Goal: Task Accomplishment & Management: Use online tool/utility

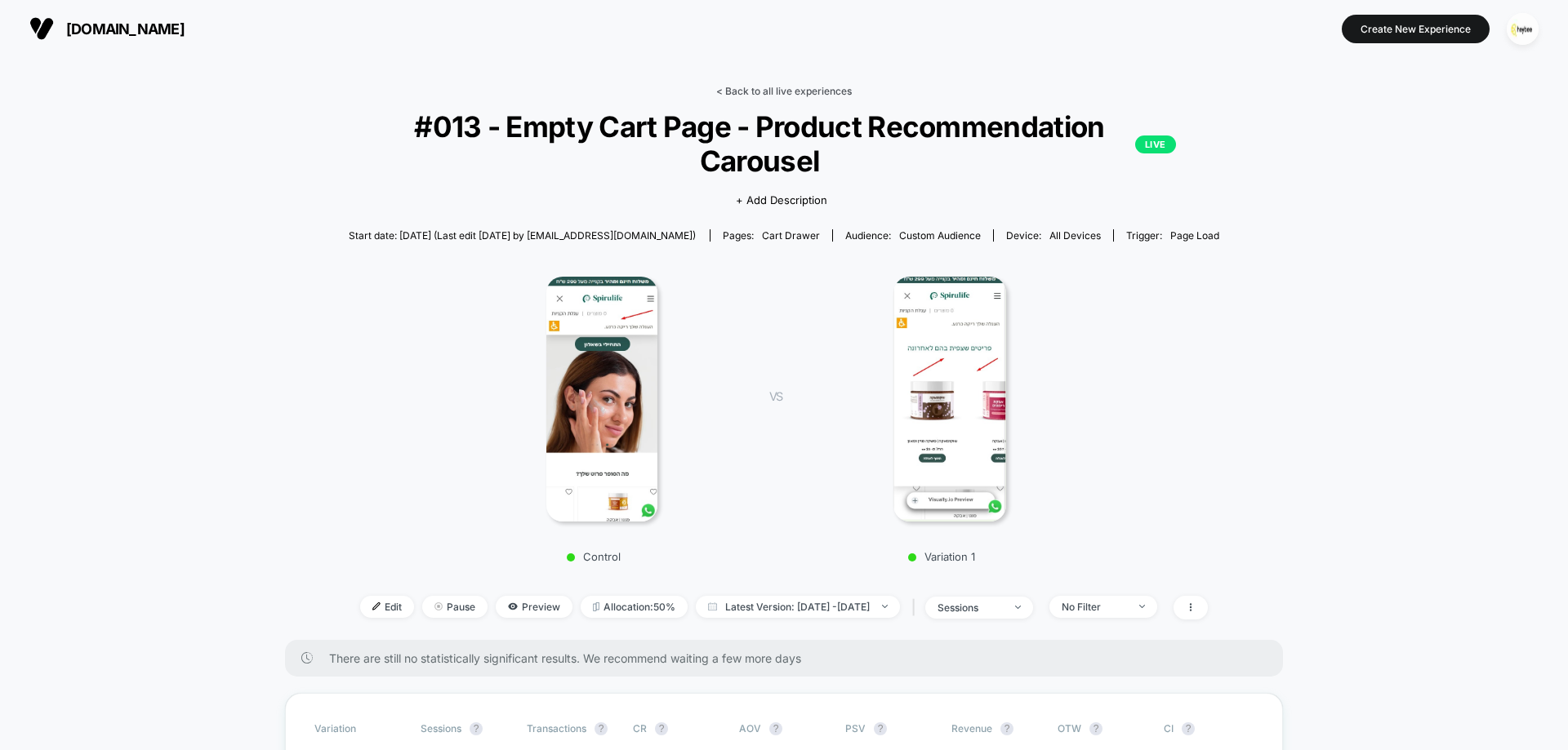
click at [757, 92] on link "< Back to all live experiences" at bounding box center [784, 91] width 136 height 12
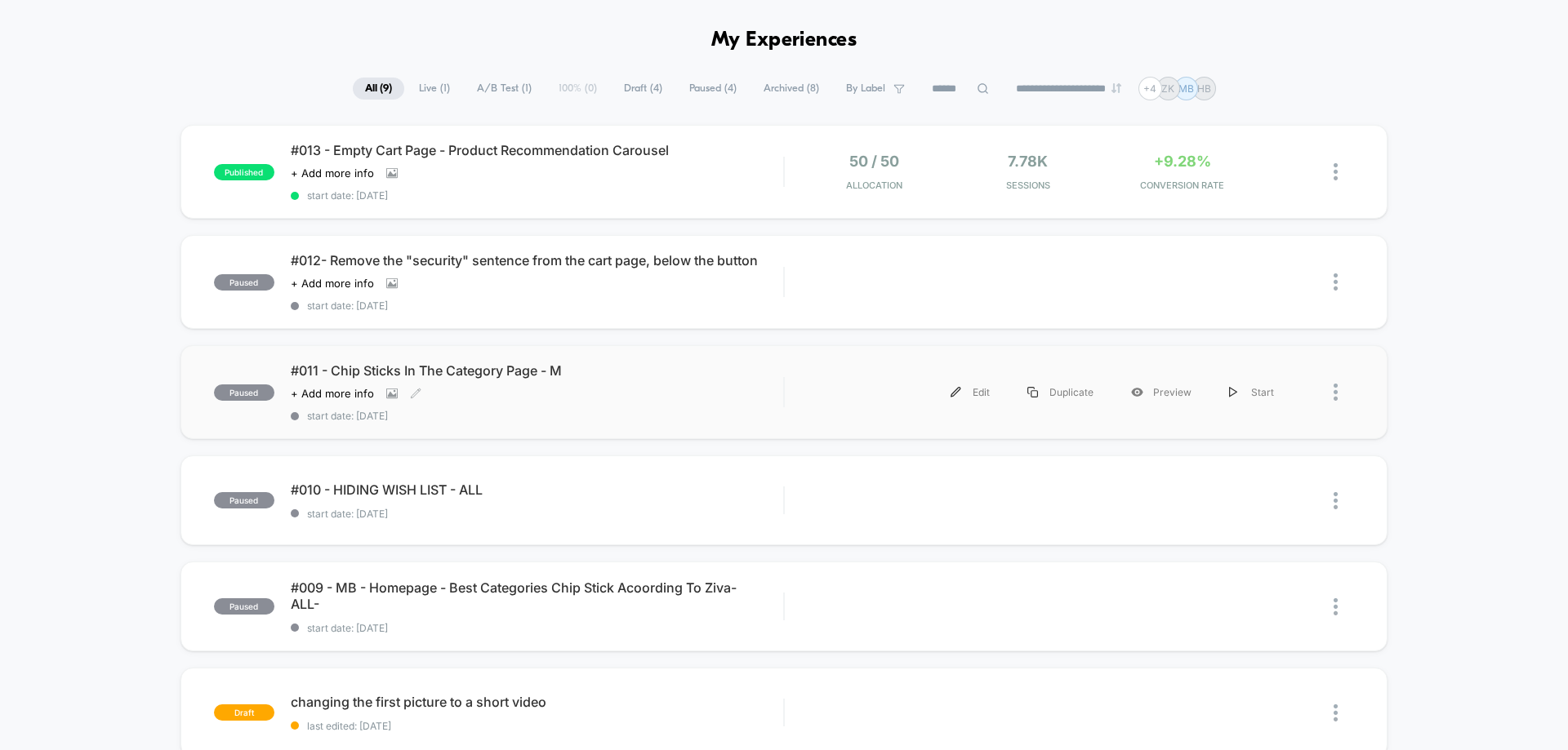
scroll to position [82, 0]
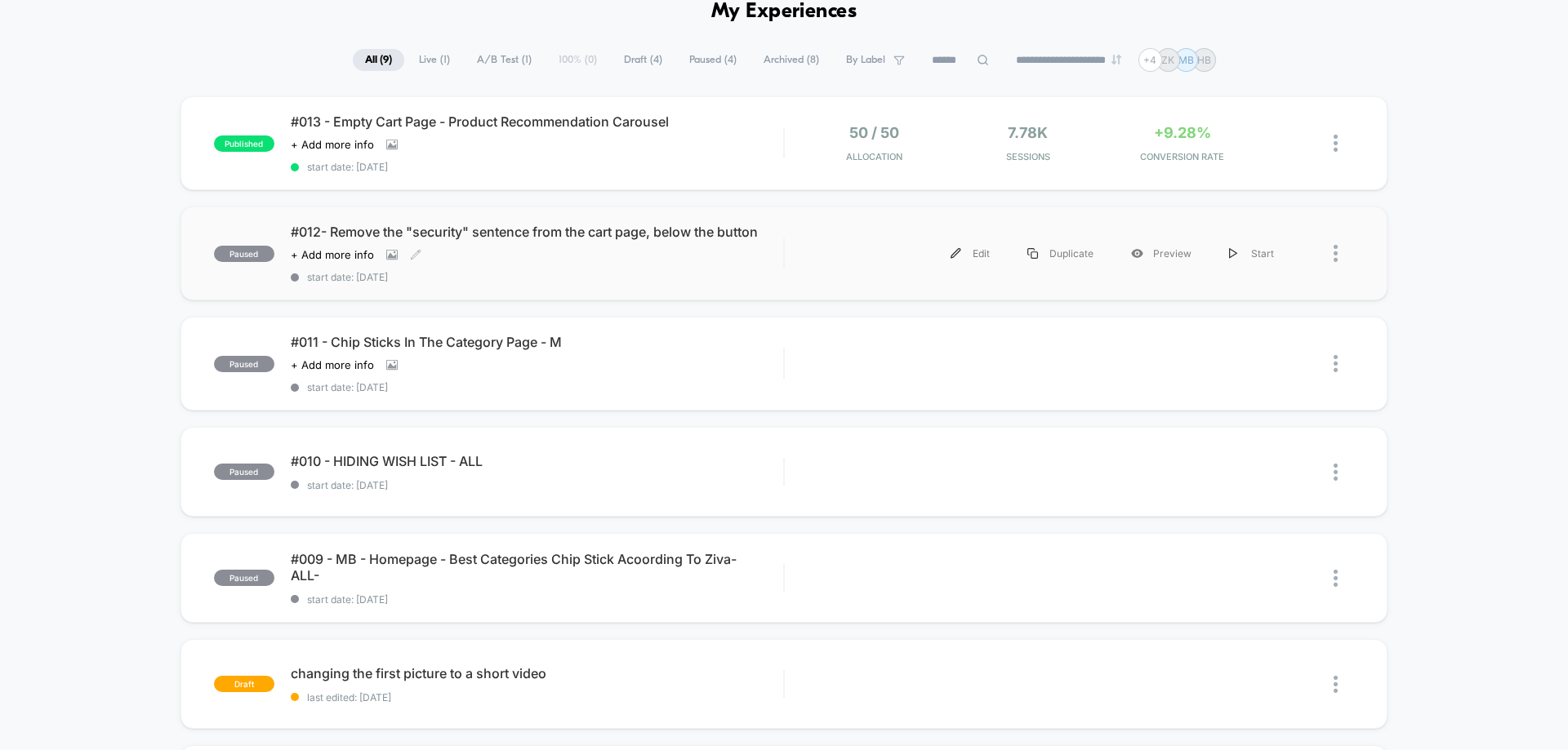
click at [580, 242] on div "#012- Remove the "security" sentence from the cart page, below the button Click…" at bounding box center [536, 253] width 492 height 60
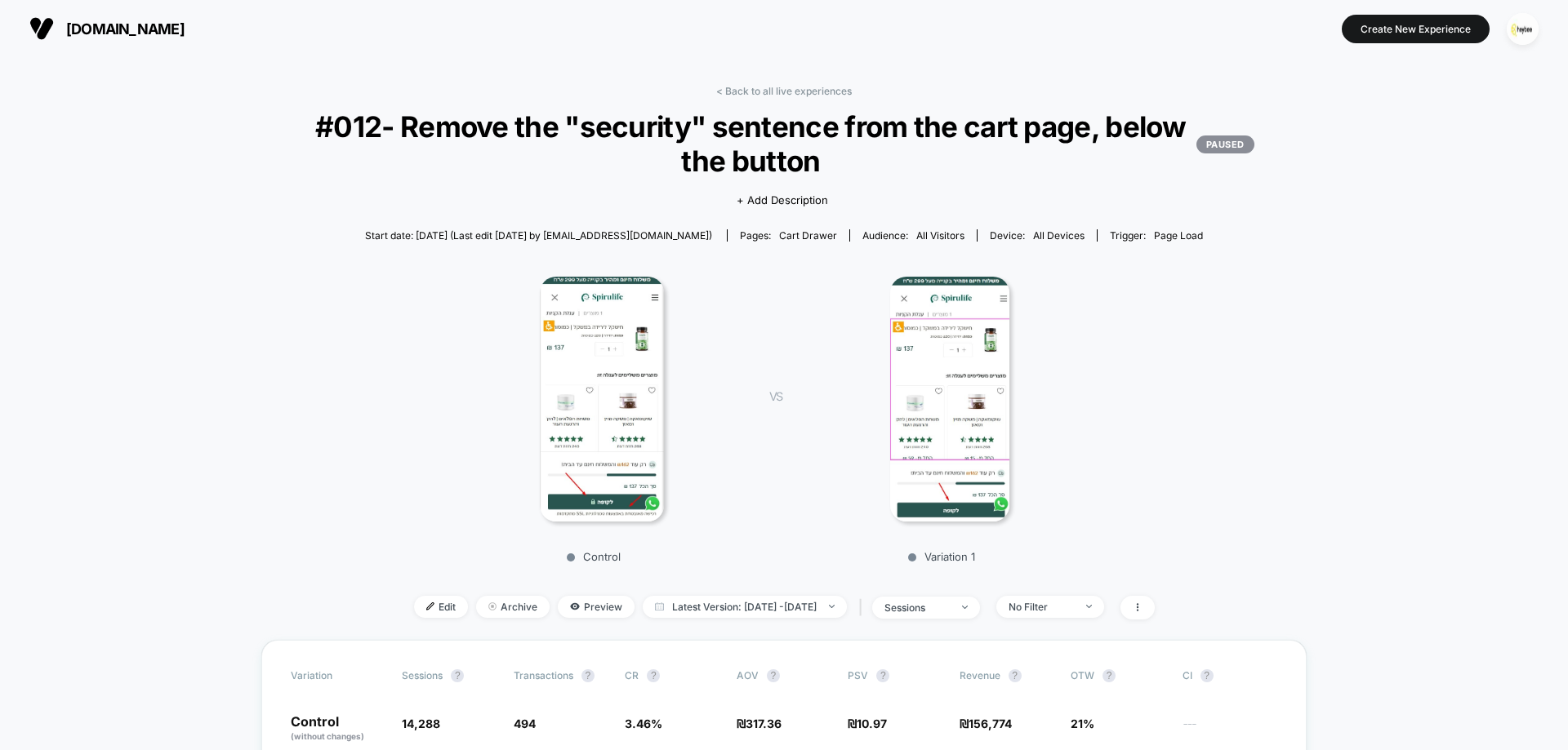
click at [578, 385] on img at bounding box center [601, 399] width 124 height 245
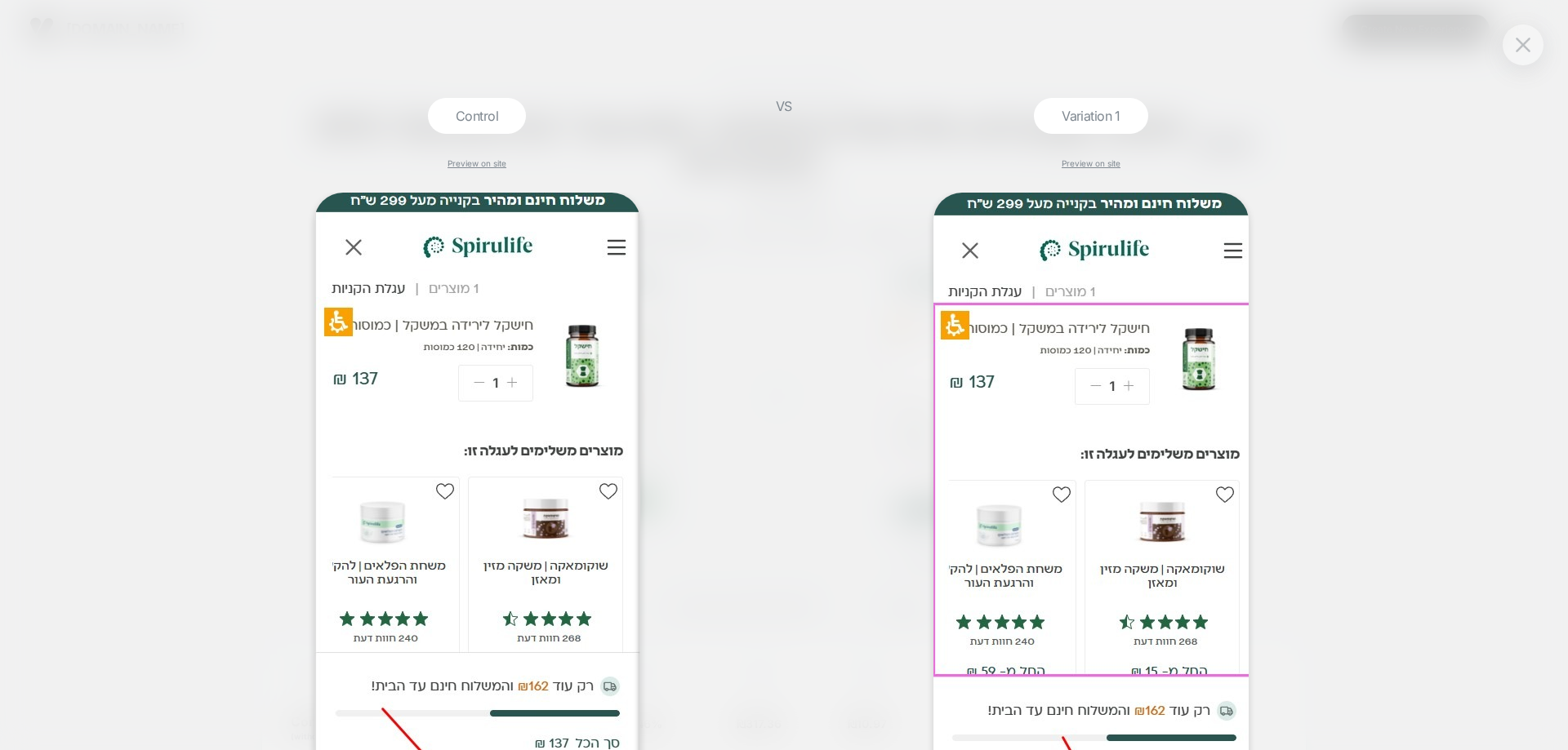
click at [1502, 39] on div "Control Preview on site VS Variation 1 Preview on site" at bounding box center [784, 375] width 1568 height 750
click at [1503, 39] on div "Control Preview on site VS Variation 1 Preview on site" at bounding box center [784, 375] width 1568 height 750
click at [1504, 38] on div at bounding box center [1522, 45] width 41 height 41
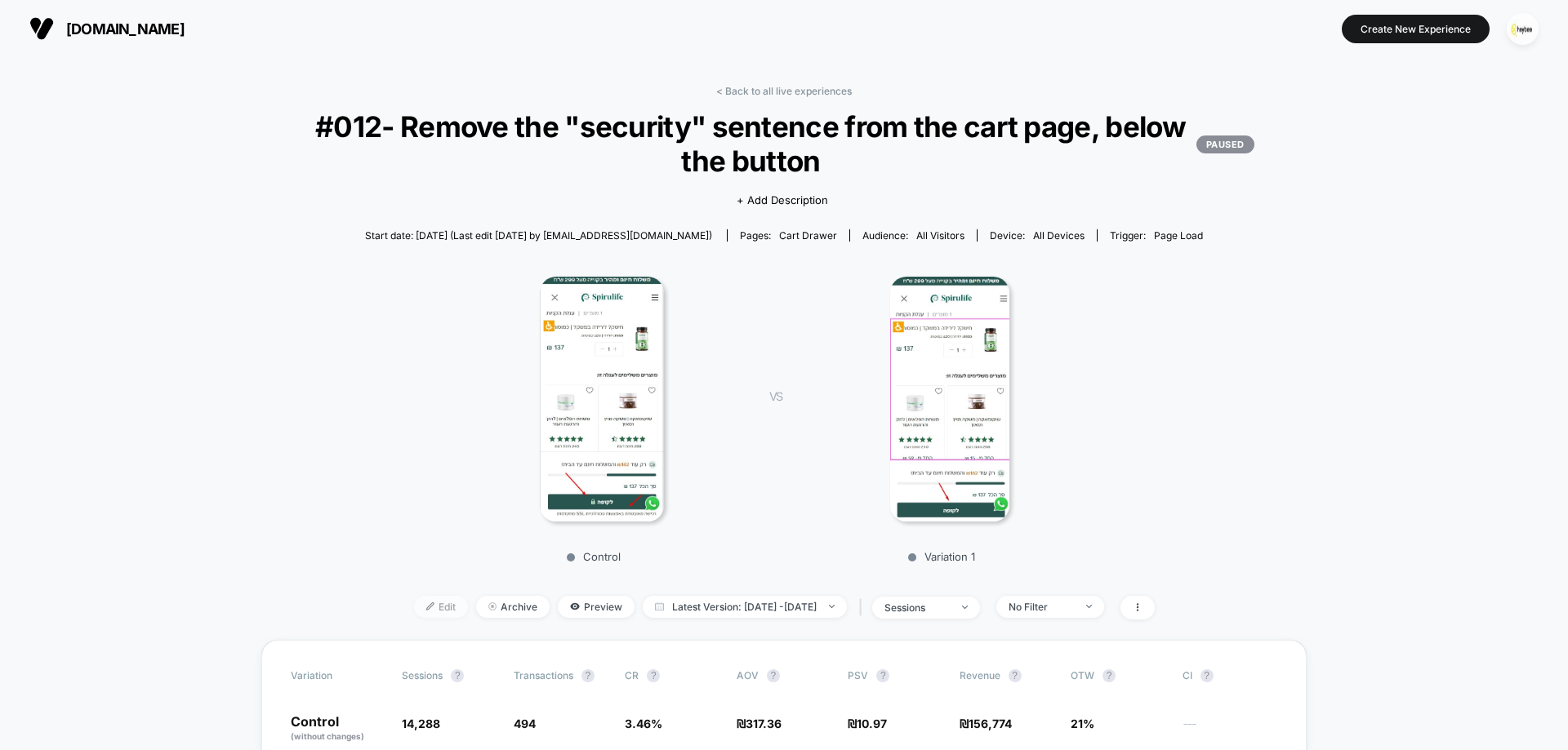
drag, startPoint x: 419, startPoint y: 609, endPoint x: 253, endPoint y: 474, distance: 214.0
click at [419, 607] on span "Edit" at bounding box center [440, 606] width 54 height 22
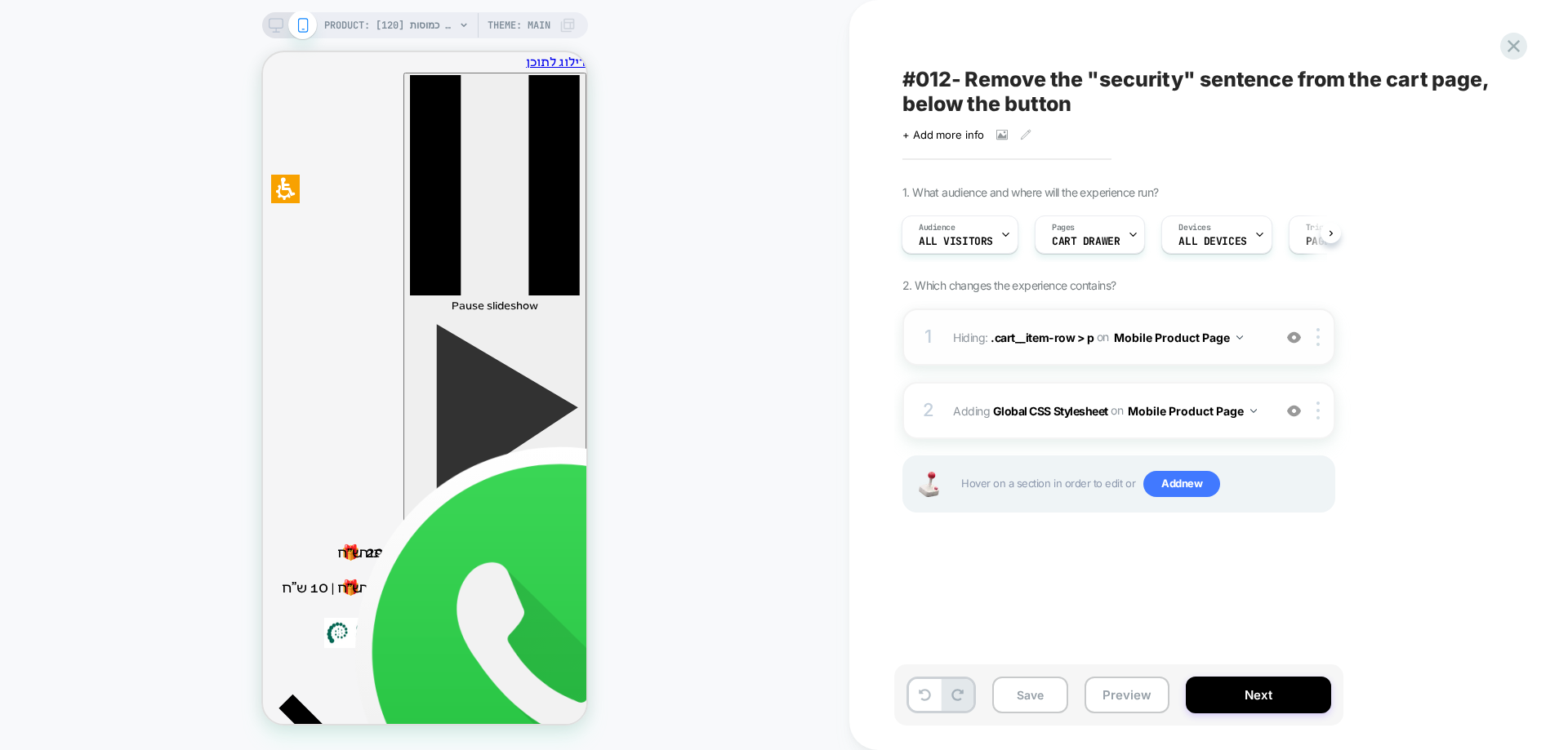
click at [1297, 333] on img at bounding box center [1294, 338] width 14 height 14
click at [1294, 418] on div at bounding box center [1294, 411] width 27 height 18
click at [1512, 41] on icon at bounding box center [1513, 46] width 22 height 22
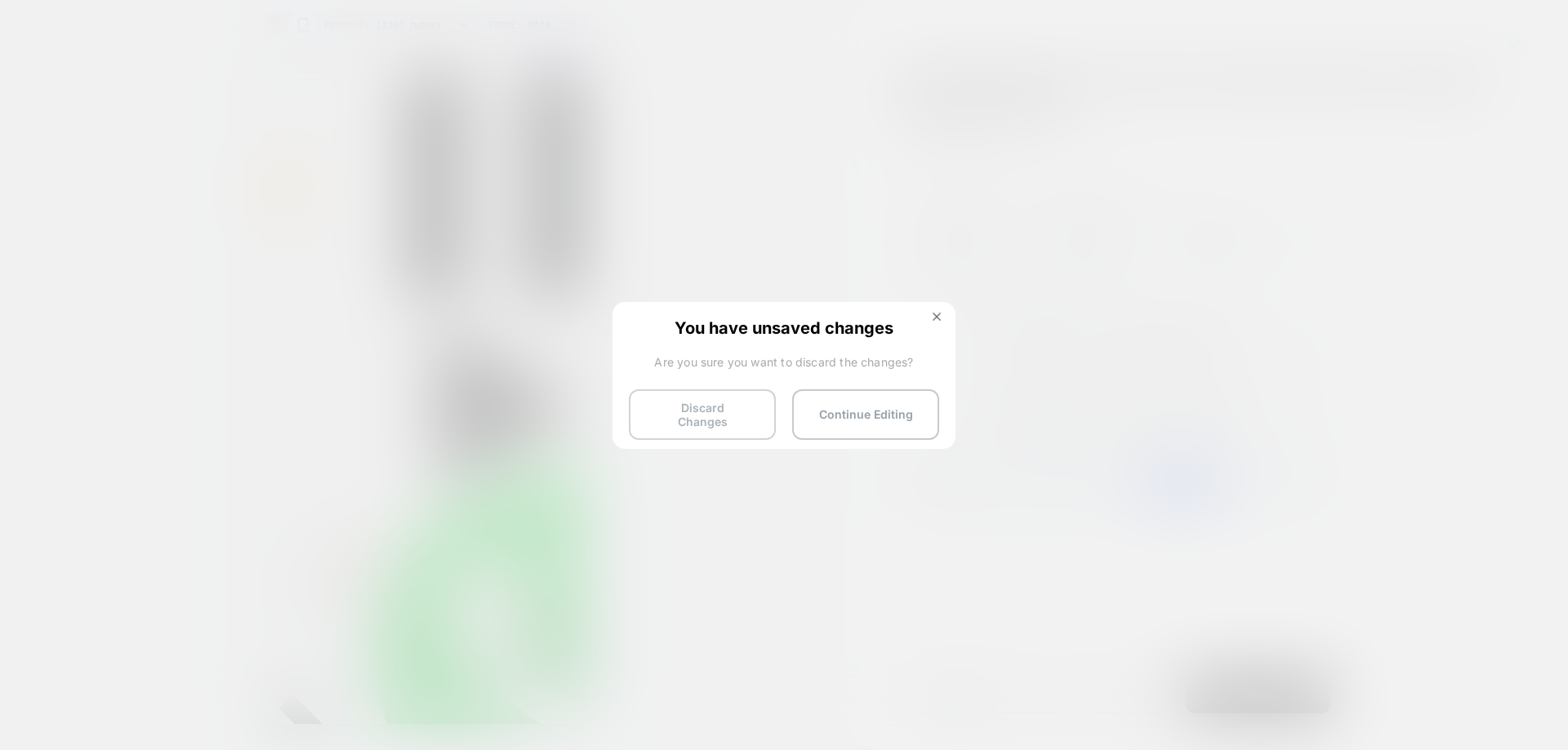
click at [698, 413] on button "Discard Changes" at bounding box center [702, 414] width 147 height 50
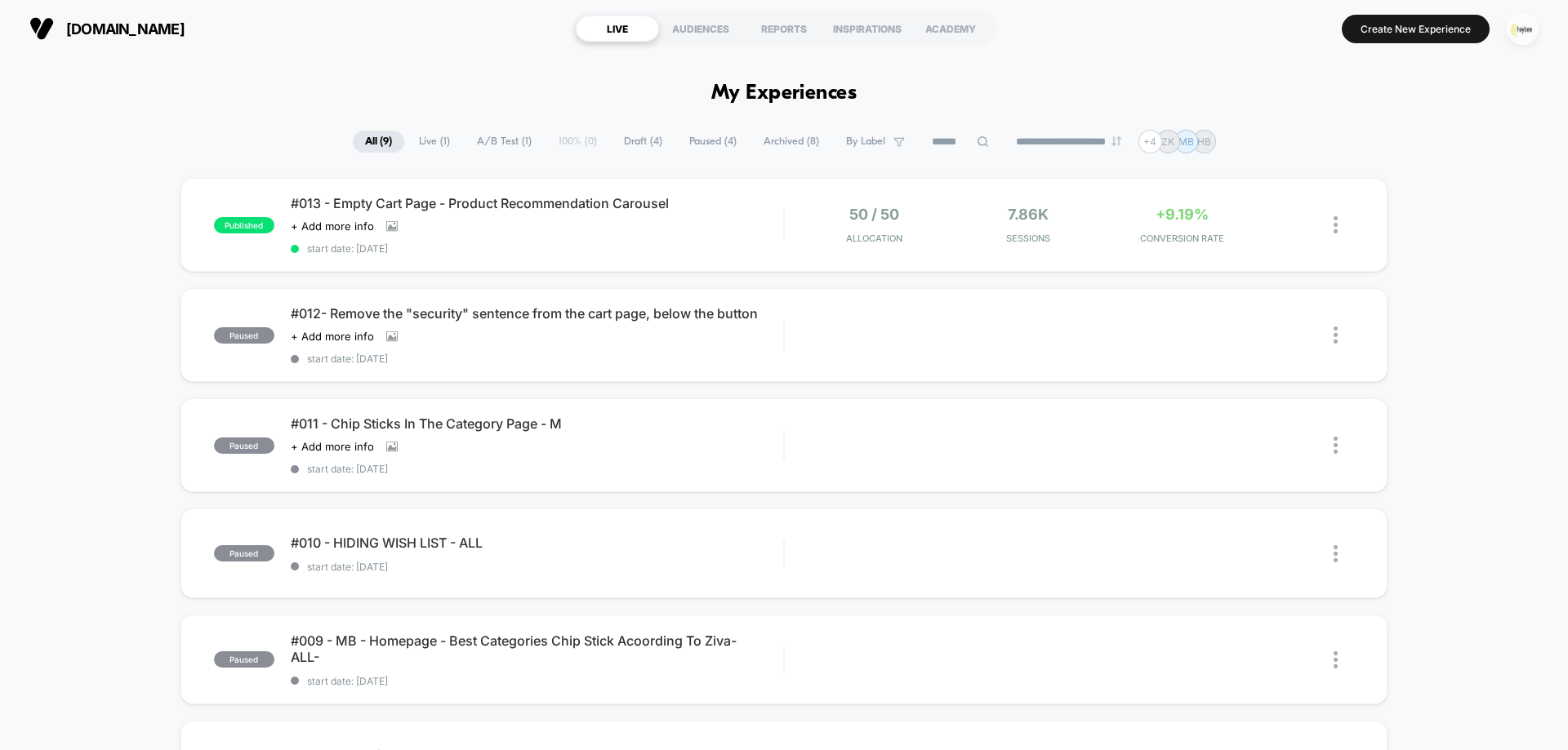
click at [1525, 23] on img "button" at bounding box center [1522, 29] width 32 height 32
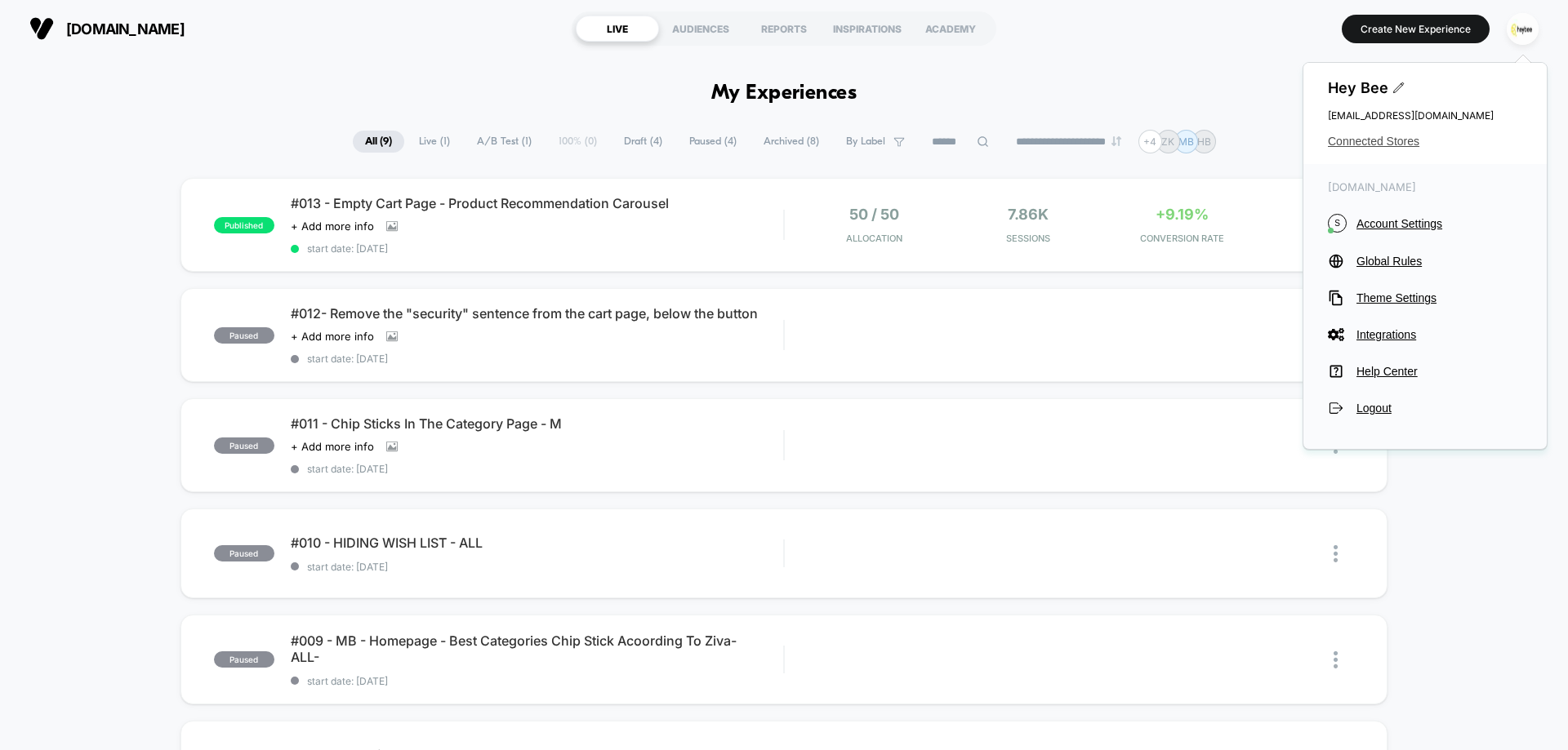
click at [1357, 147] on span "Connected Stores" at bounding box center [1425, 141] width 194 height 13
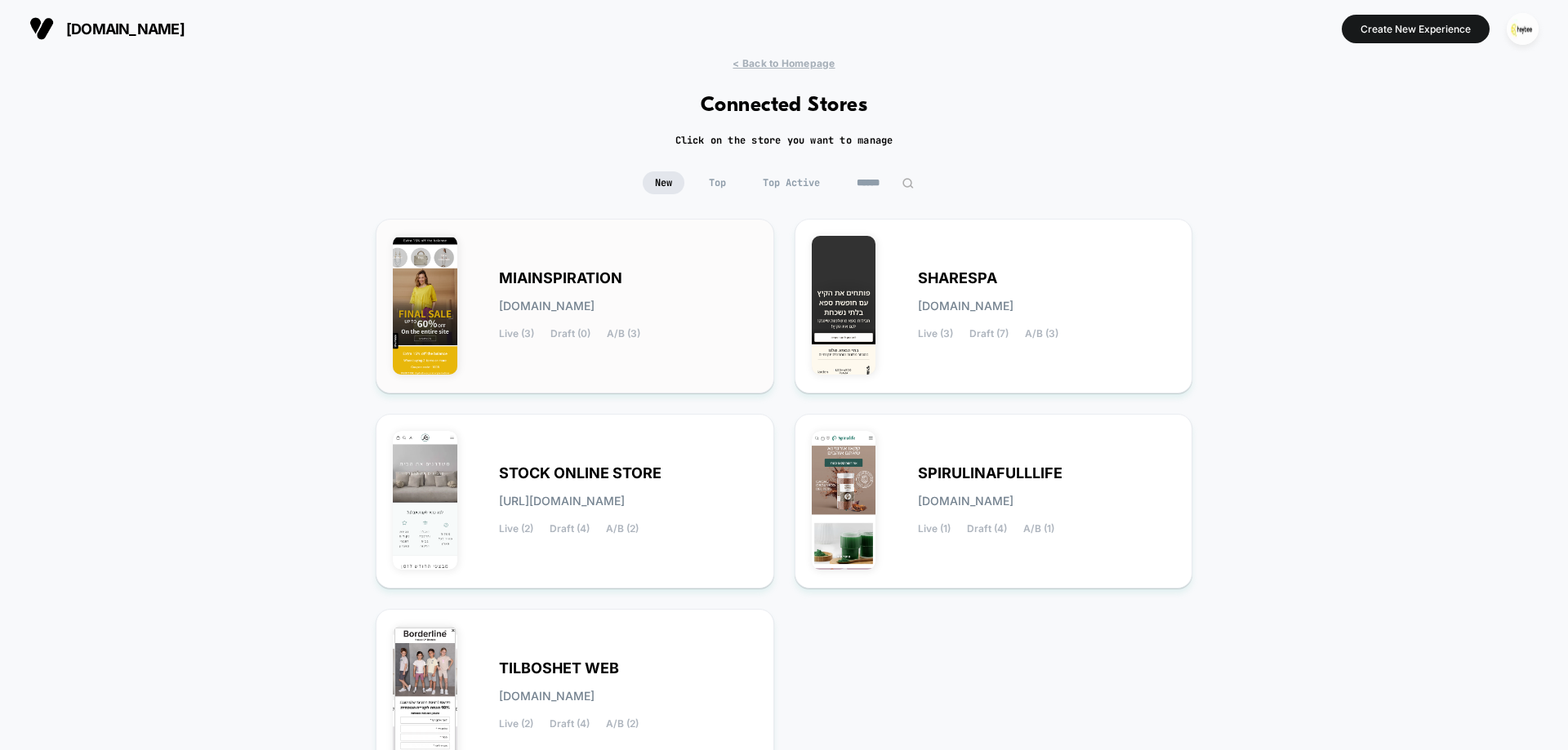
click at [635, 276] on div "MIAINSPIRATION miainspiration.myshopify.com Live (3) Draft (0) A/B (3)" at bounding box center [628, 306] width 258 height 67
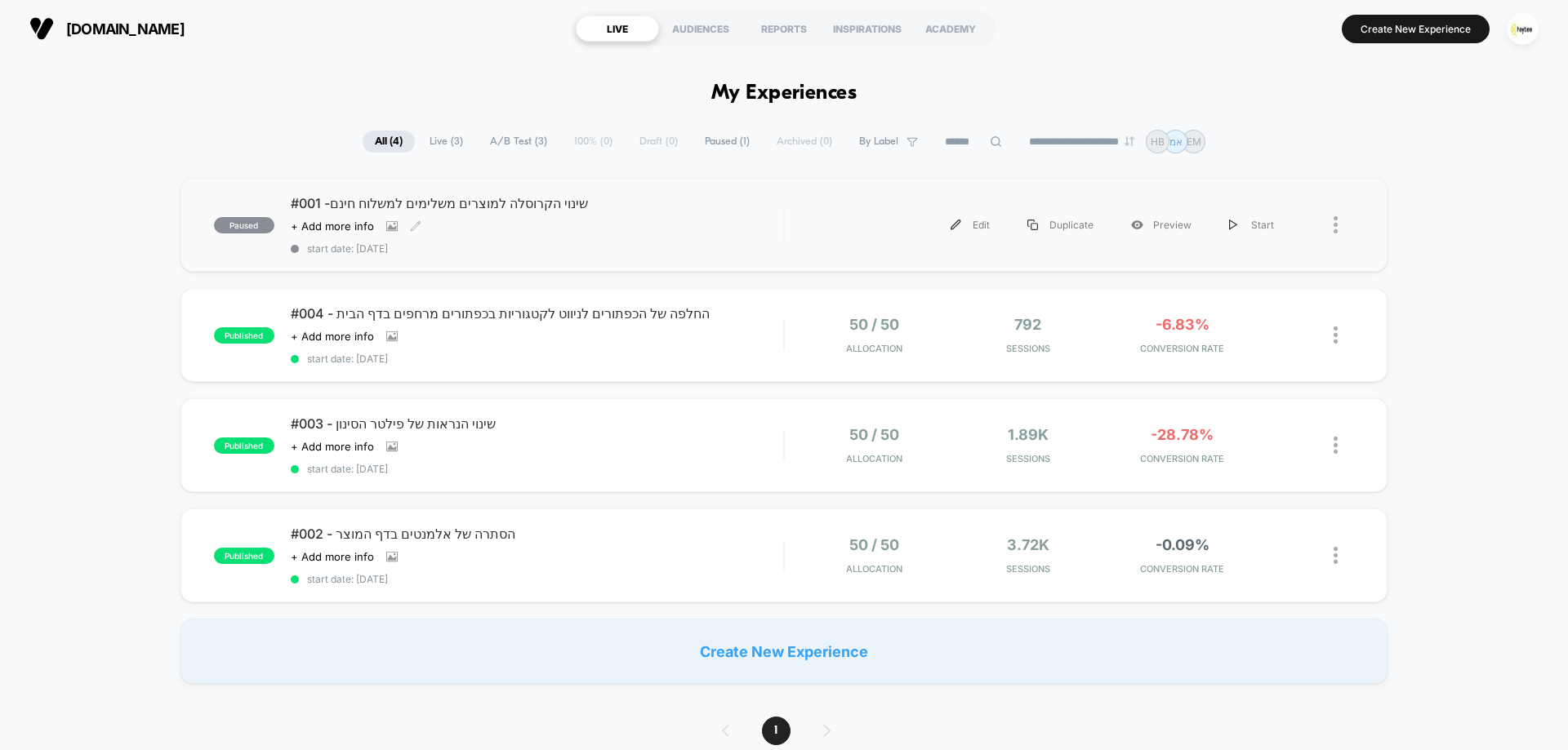
click at [665, 242] on div "#001 -שינוי הקרוסלה למוצרים משלימים למשלוח חינם Click to view images Click to e…" at bounding box center [536, 225] width 492 height 60
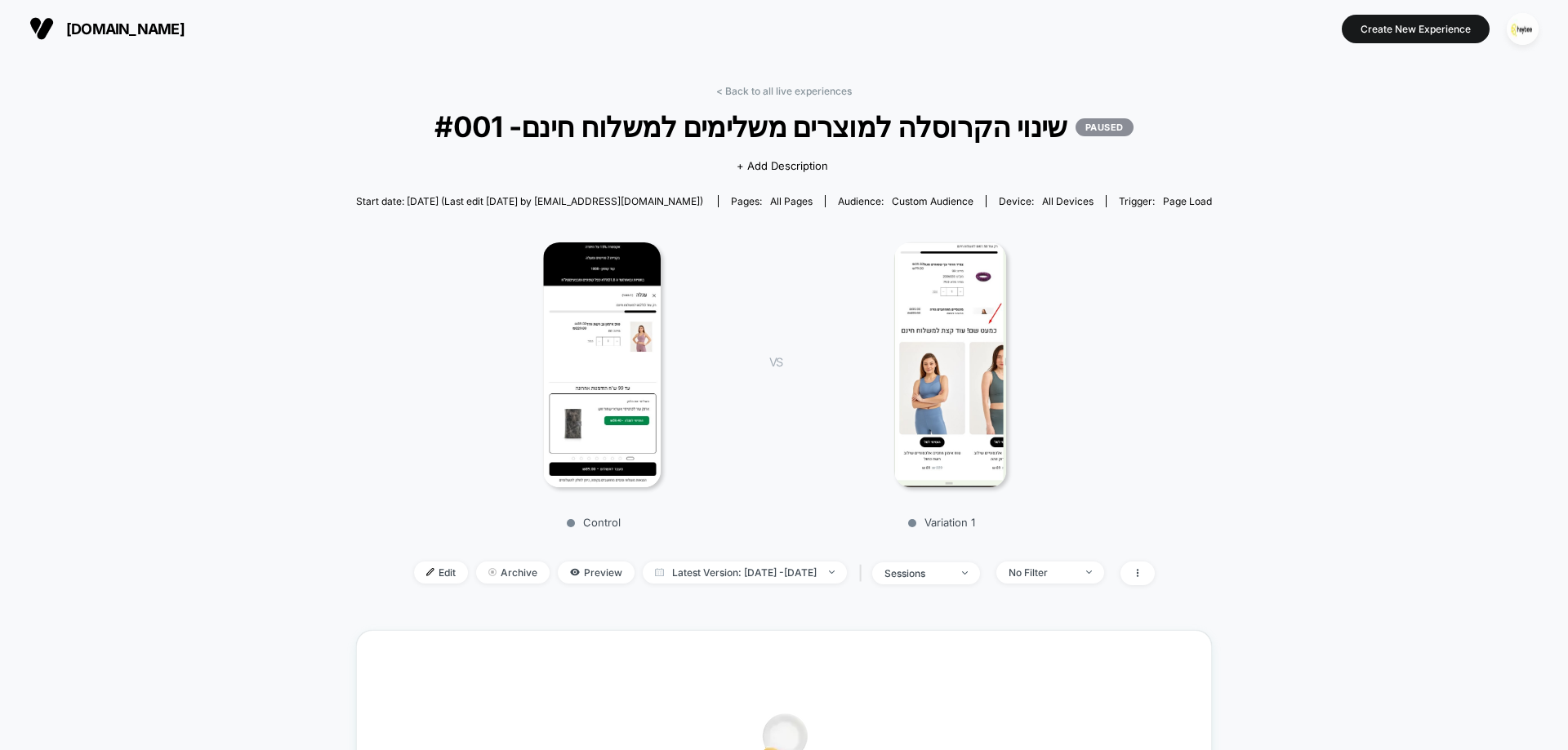
click at [799, 102] on div "< Back to all live experiences #001 -שינוי הקרוסלה למוצרים משלימים למשלוח חינם …" at bounding box center [784, 345] width 856 height 521
click at [801, 97] on div "< Back to all live experiences #001 -שינוי הקרוסלה למוצרים משלימים למשלוח חינם …" at bounding box center [784, 345] width 856 height 521
click at [807, 87] on link "< Back to all live experiences" at bounding box center [784, 91] width 136 height 12
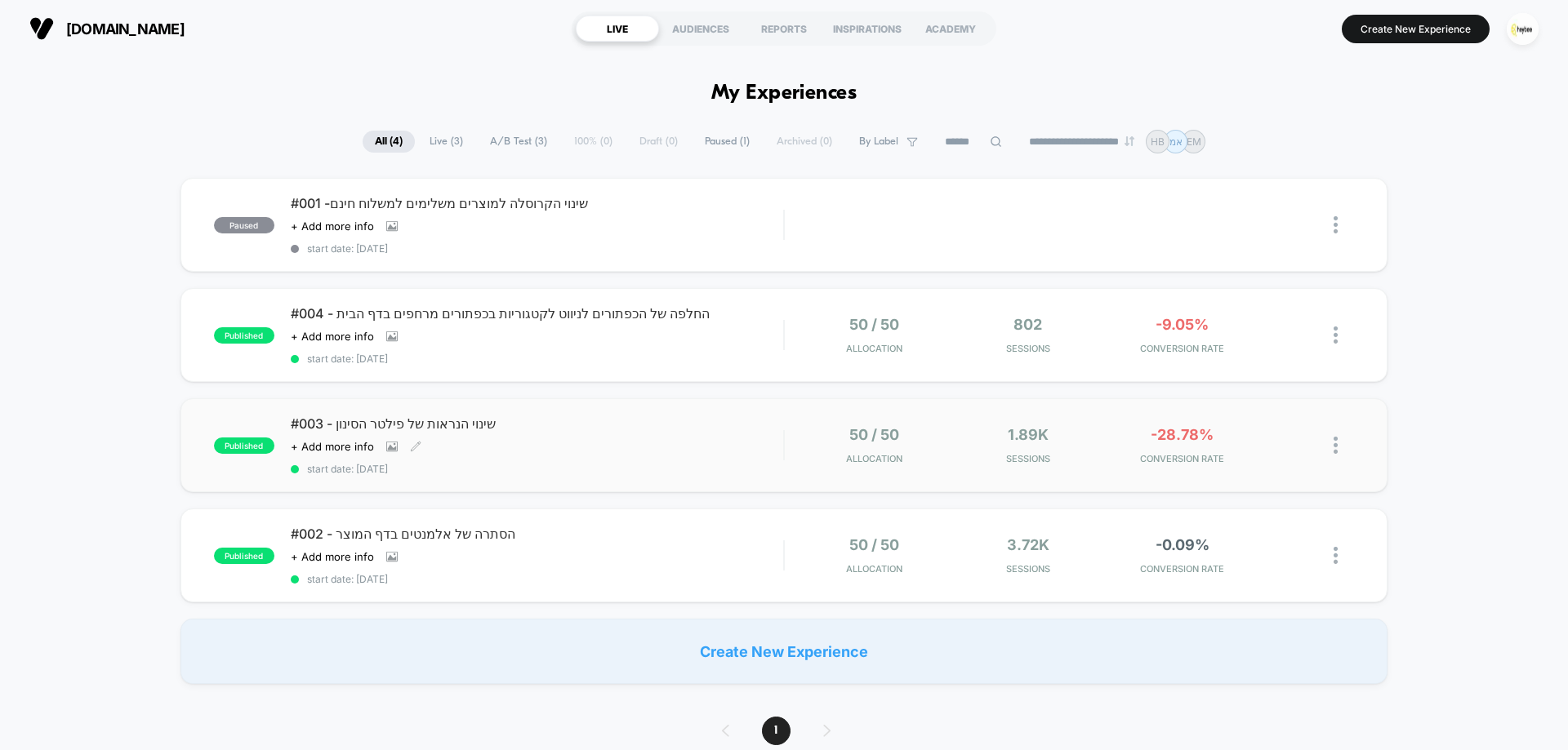
click at [543, 434] on div "#003 - שינוי הנראות של פילטר הסינון Click to view images Click to edit experien…" at bounding box center [536, 445] width 492 height 60
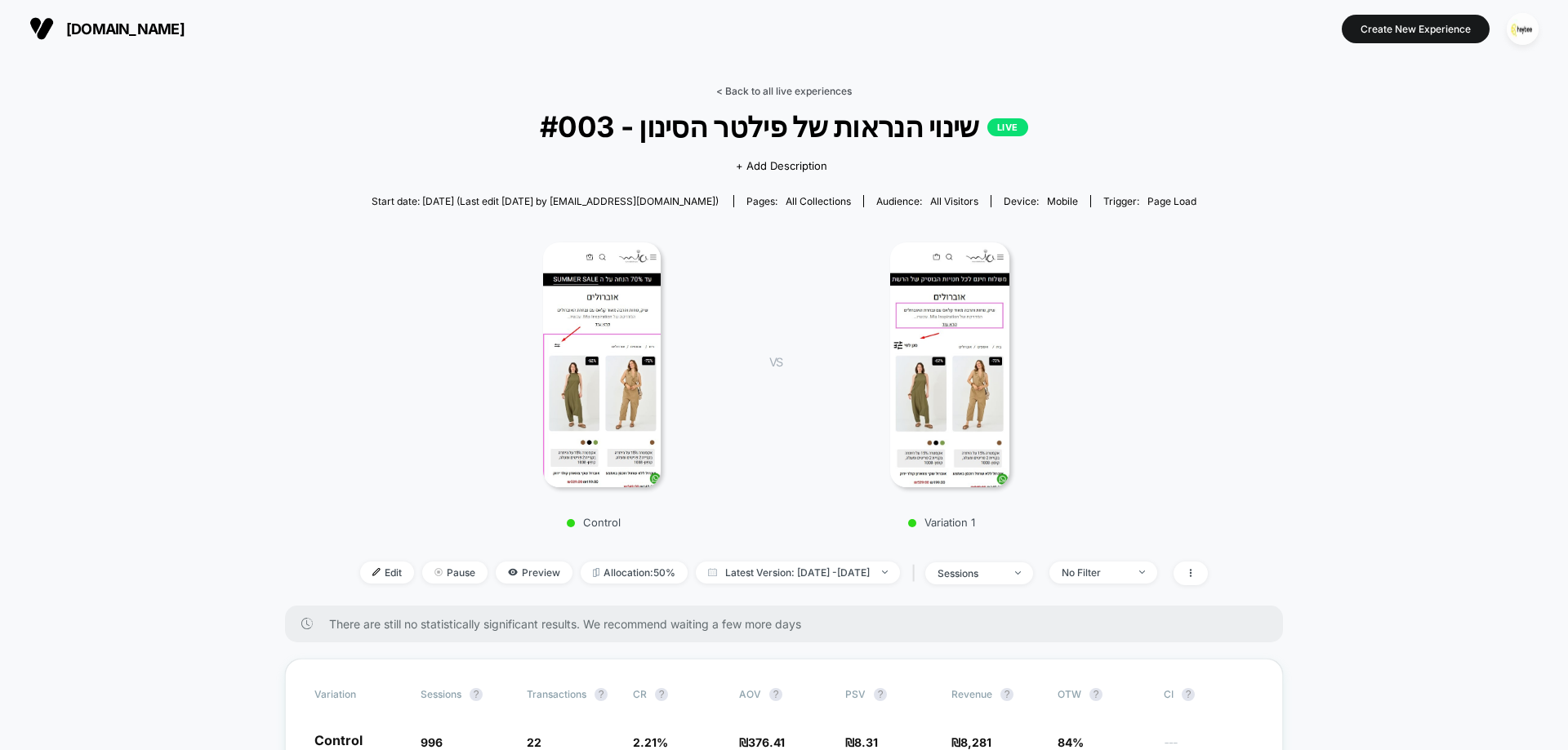
click at [824, 93] on link "< Back to all live experiences" at bounding box center [784, 91] width 136 height 12
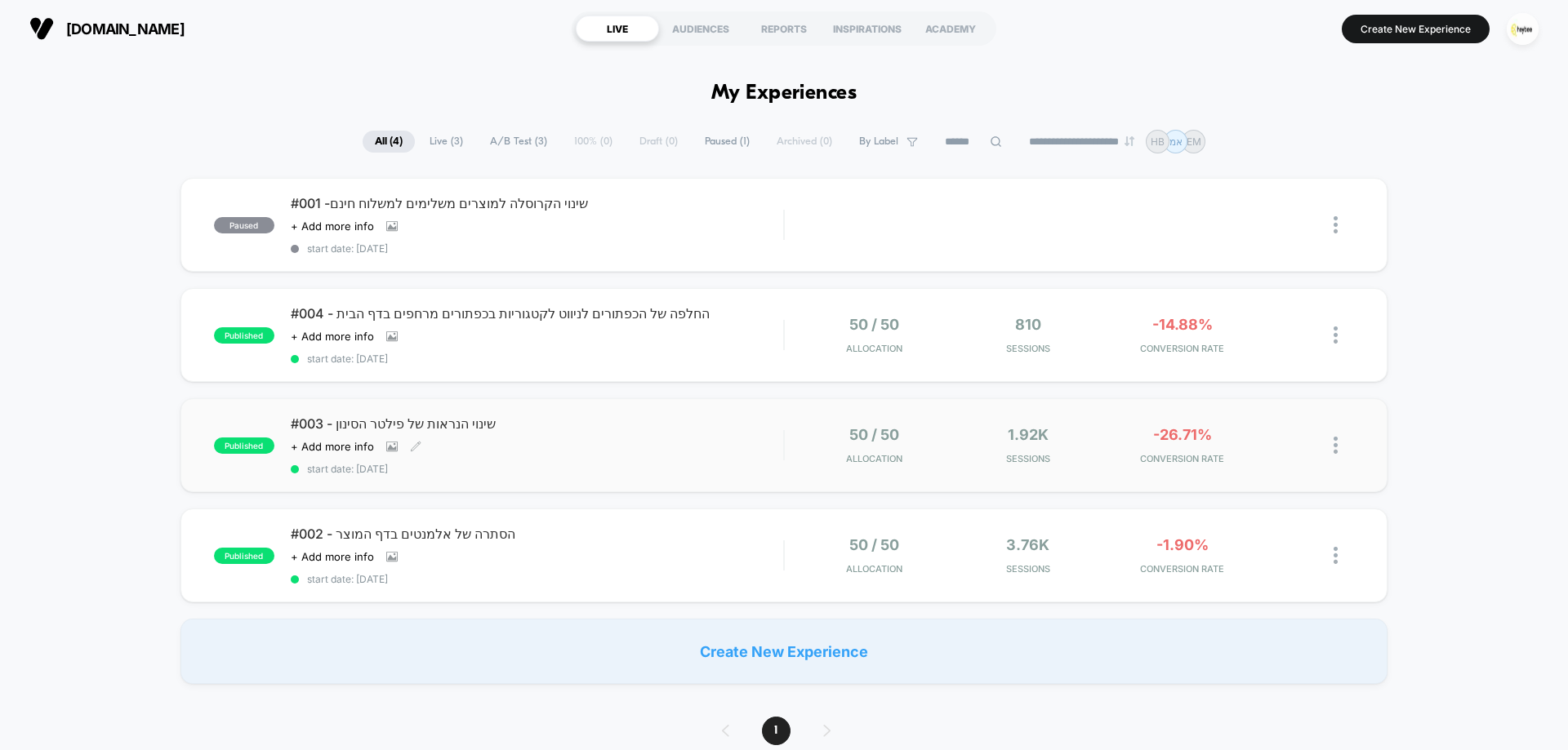
click at [665, 457] on div "#003 - שינוי הנראות של פילטר הסינון Click to view images Click to edit experien…" at bounding box center [536, 445] width 492 height 60
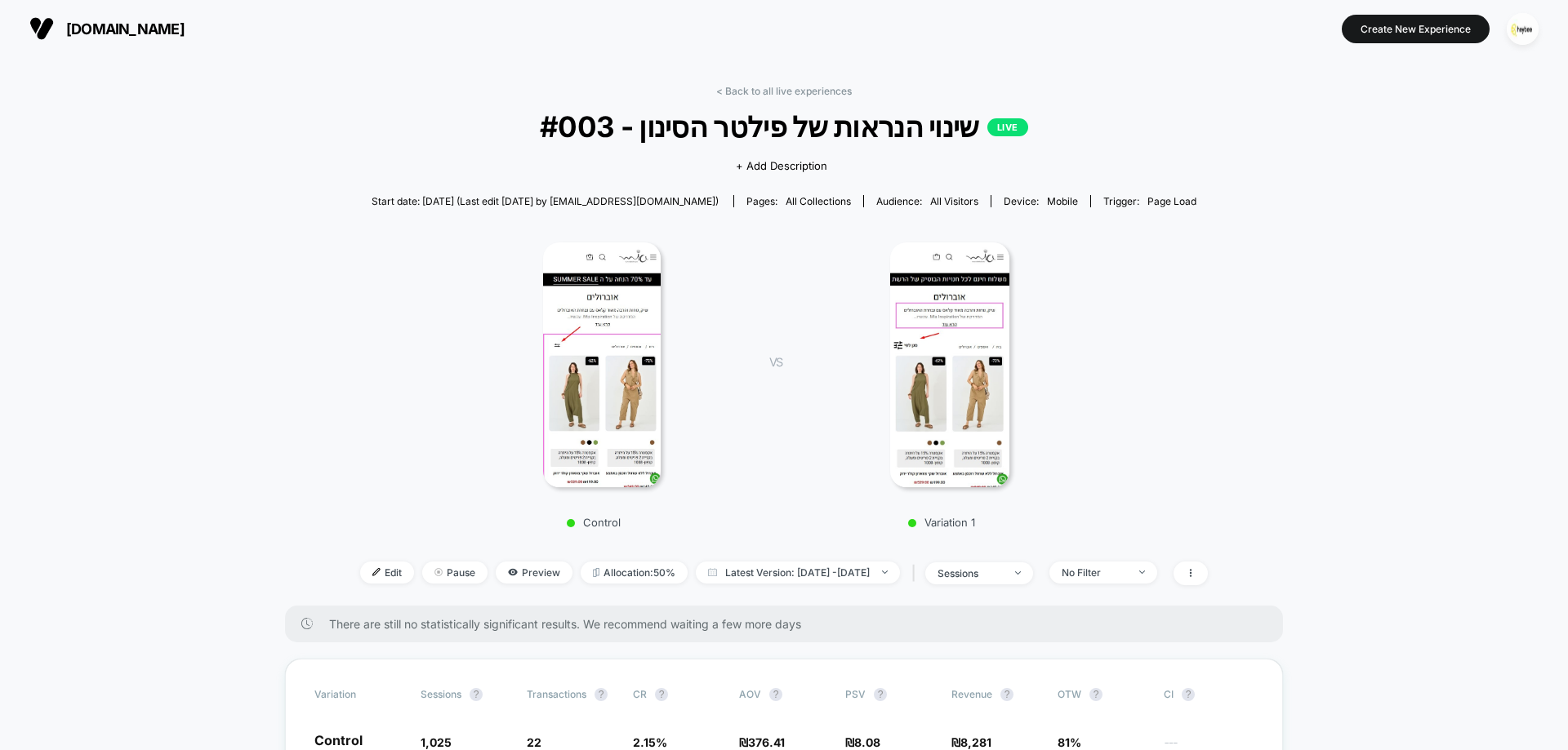
click at [776, 97] on div "< Back to all live experiences #003 - שינוי הנראות של פילטר הסינון LIVE Click t…" at bounding box center [784, 345] width 847 height 521
click at [777, 87] on link "< Back to all live experiences" at bounding box center [784, 91] width 136 height 12
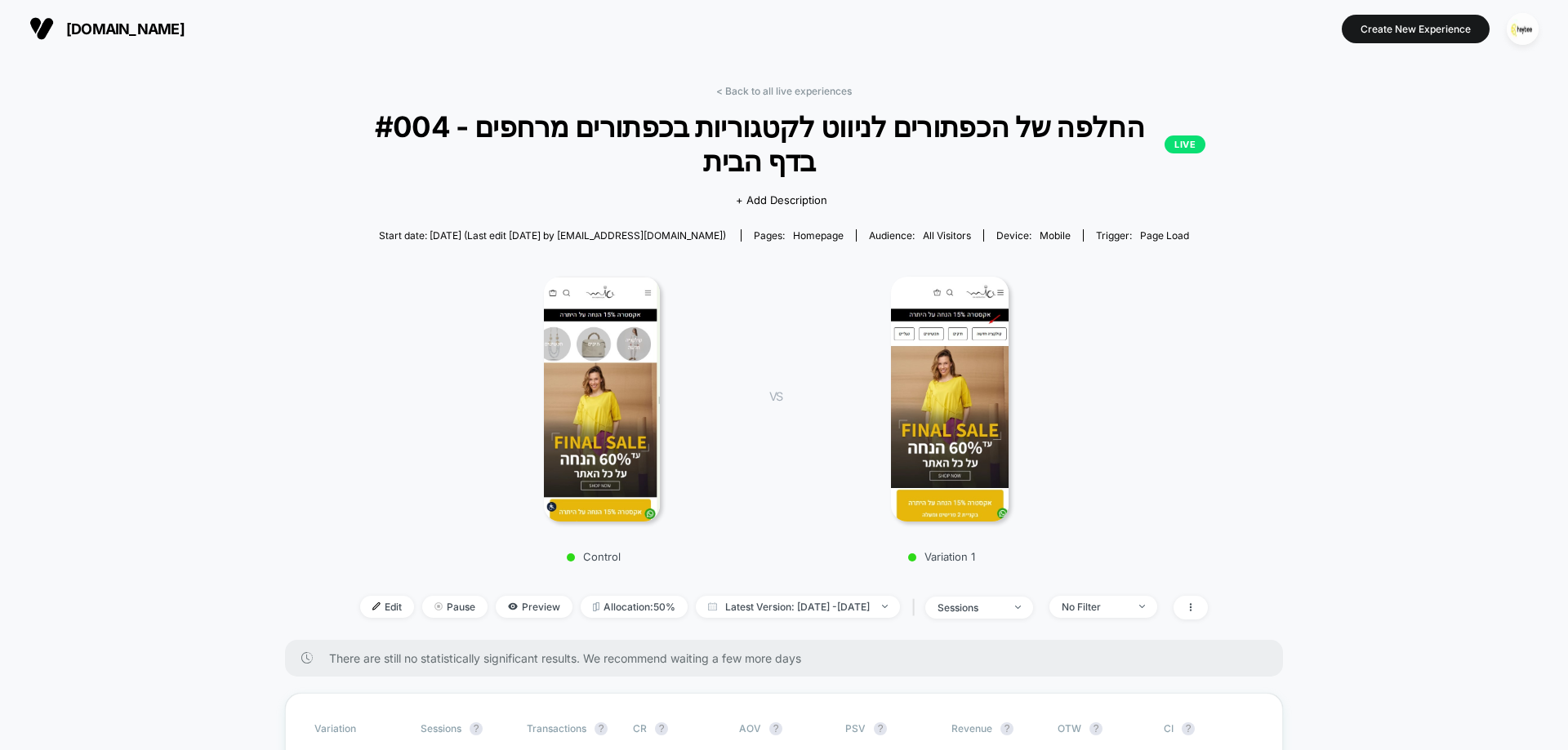
click at [417, 352] on div "Control VS Variation 1" at bounding box center [776, 414] width 936 height 314
